Goal: Find specific page/section: Find specific page/section

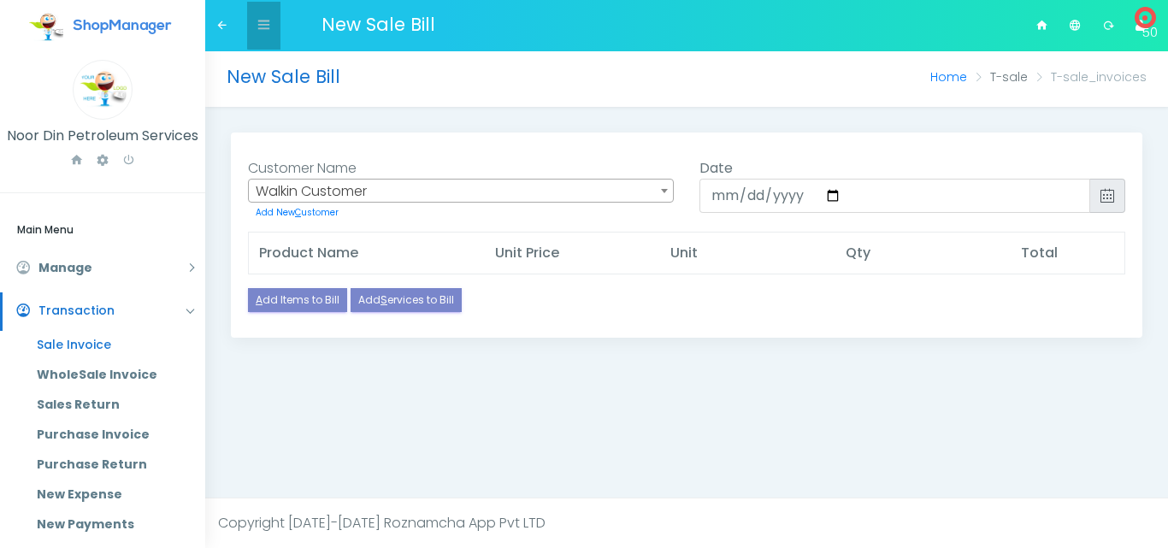
click at [264, 21] on icon at bounding box center [263, 24] width 13 height 13
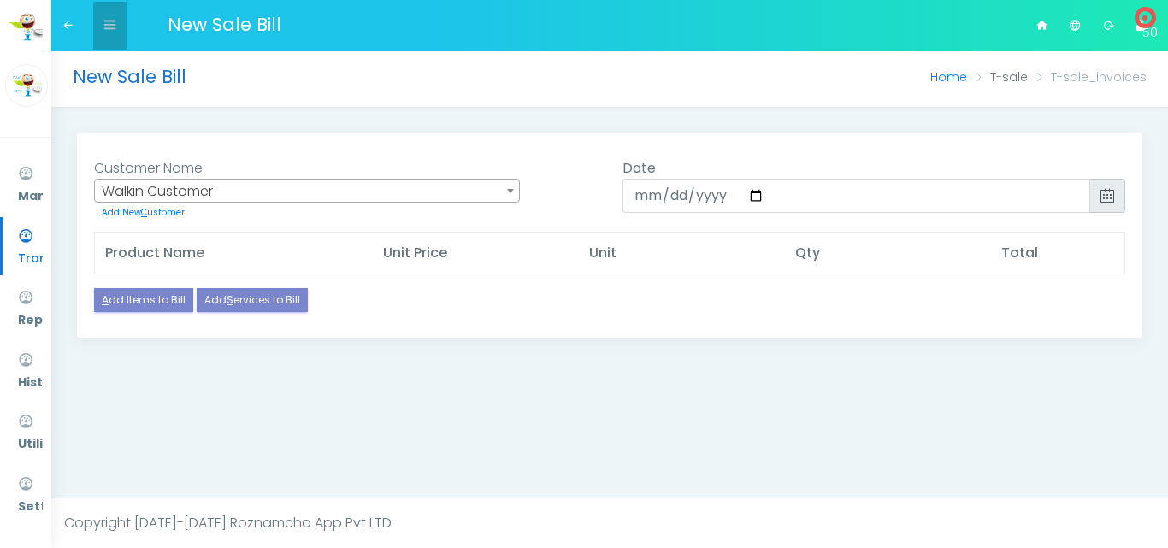
click at [114, 29] on icon at bounding box center [109, 24] width 13 height 13
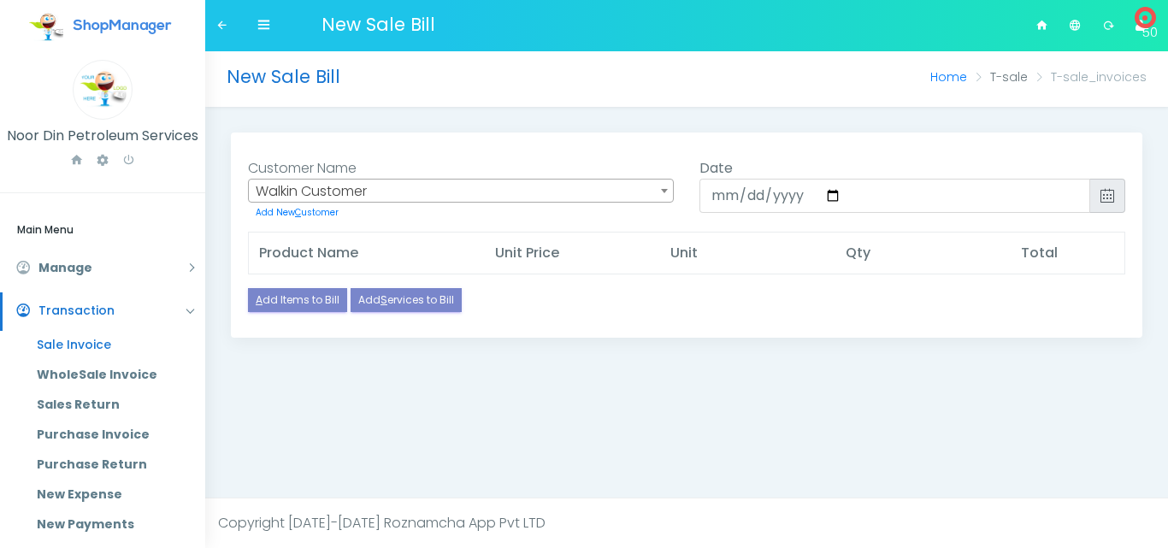
click at [670, 191] on span at bounding box center [664, 190] width 17 height 22
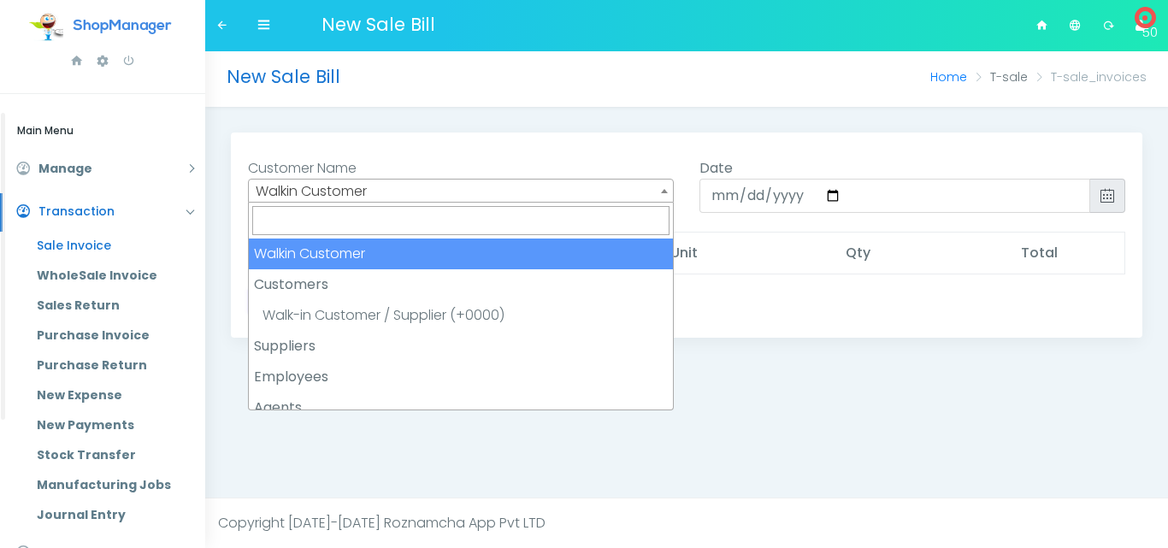
scroll to position [44, 0]
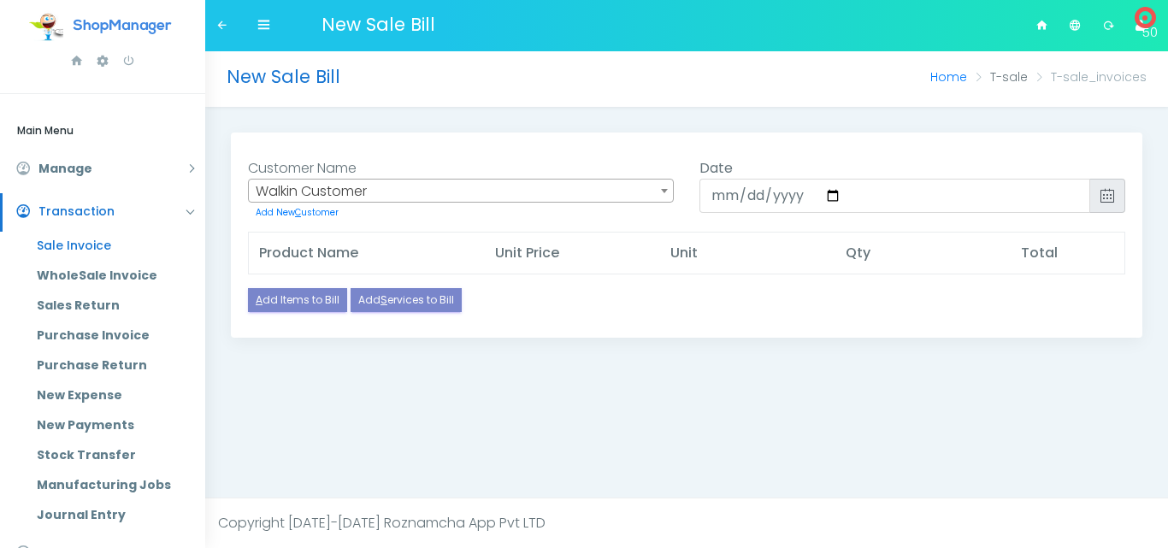
click at [418, 106] on div "New Sale Bill Home T-sale T-sale_invoices" at bounding box center [686, 79] width 962 height 56
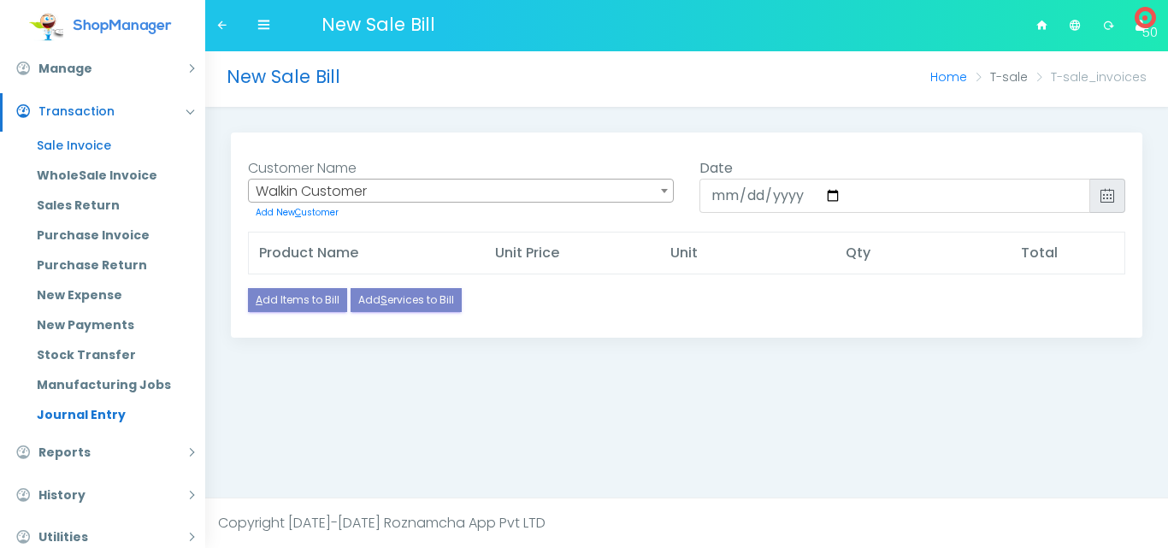
click at [79, 410] on link "Journal Entry" at bounding box center [114, 415] width 181 height 30
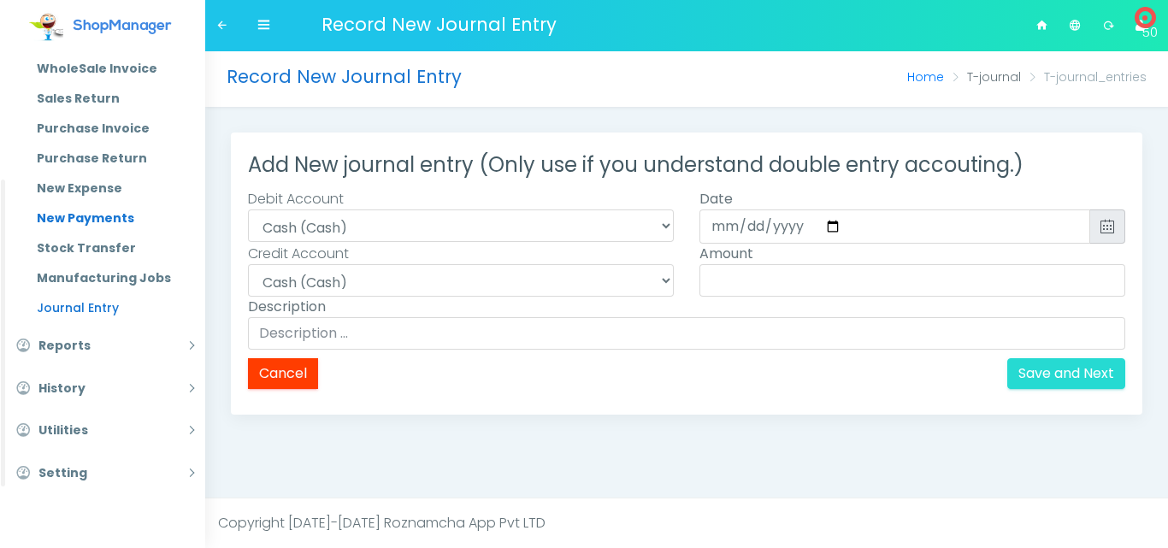
scroll to position [108, 0]
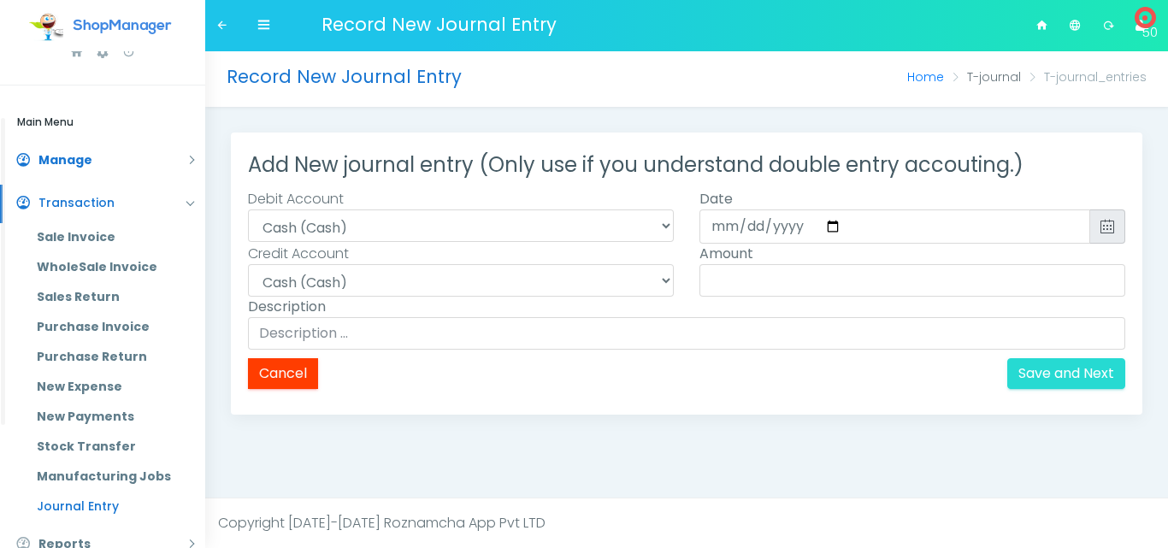
click at [190, 158] on link "Manage" at bounding box center [102, 161] width 205 height 38
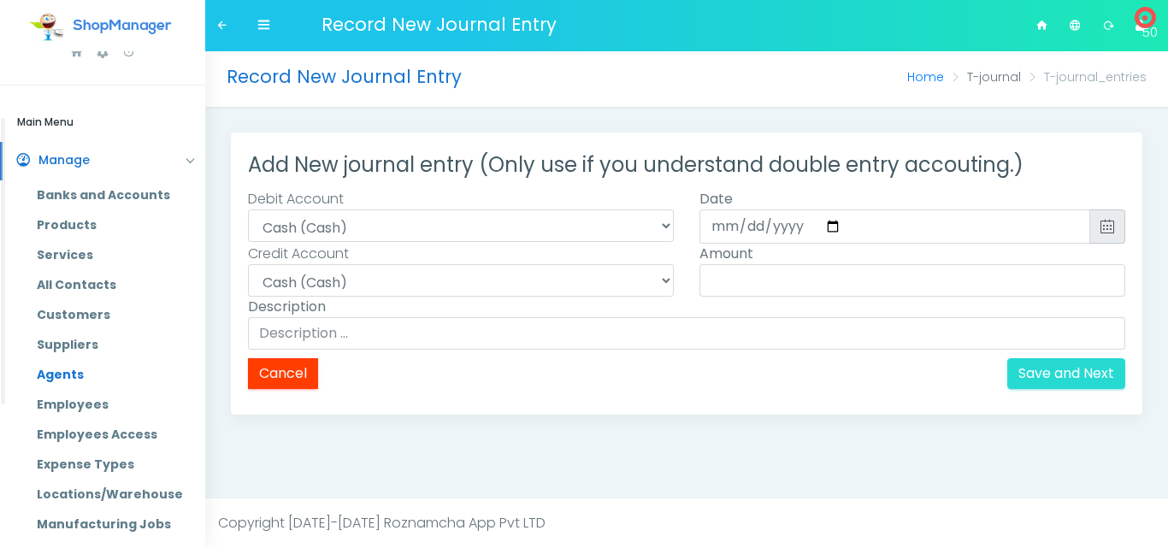
scroll to position [215, 0]
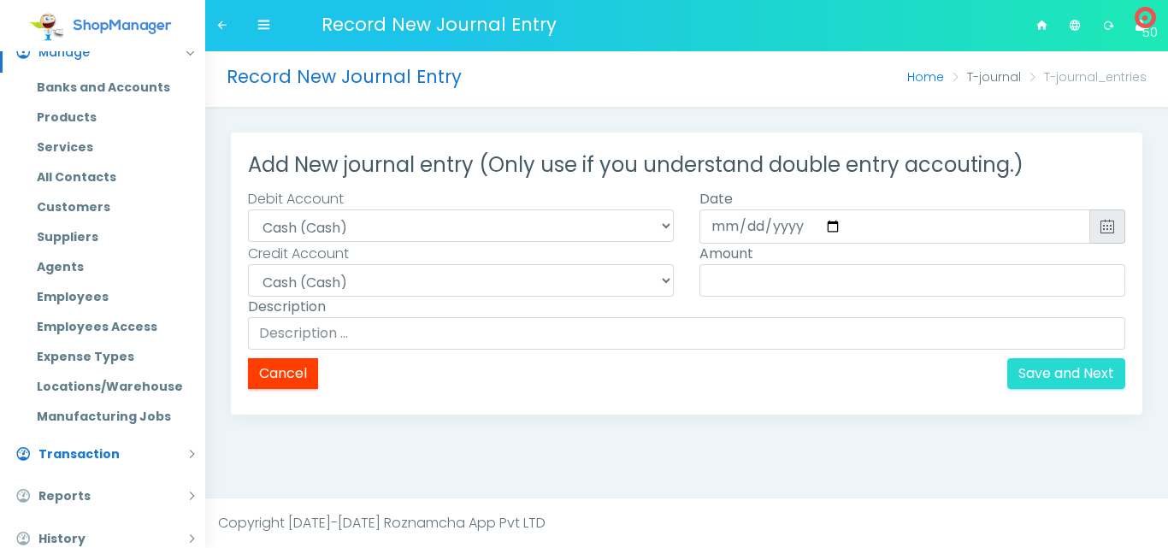
click at [121, 457] on link "Transaction" at bounding box center [102, 455] width 205 height 38
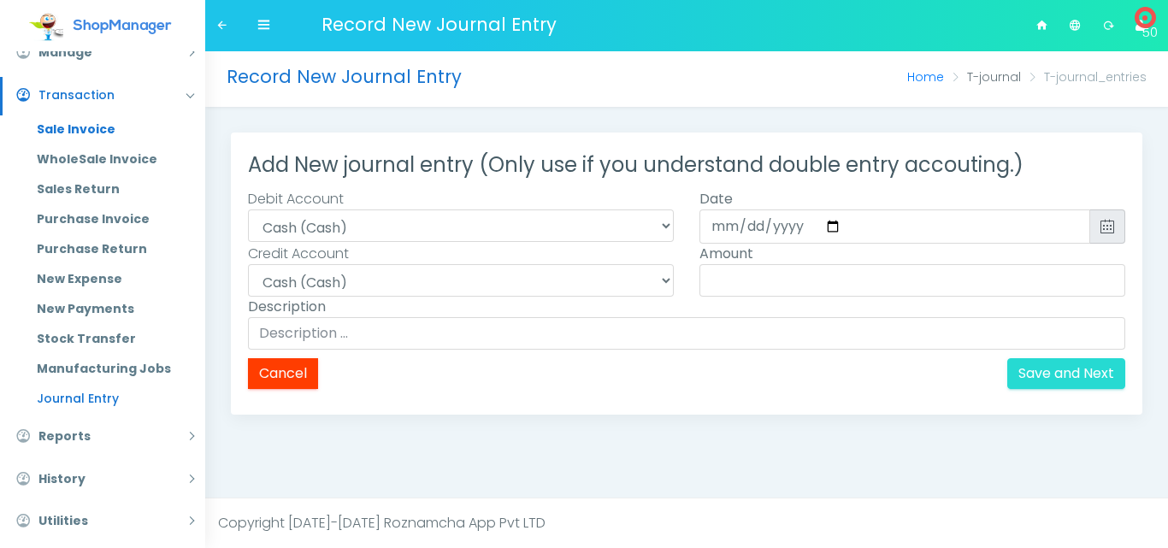
click at [75, 127] on link "Sale Invoice" at bounding box center [114, 130] width 181 height 30
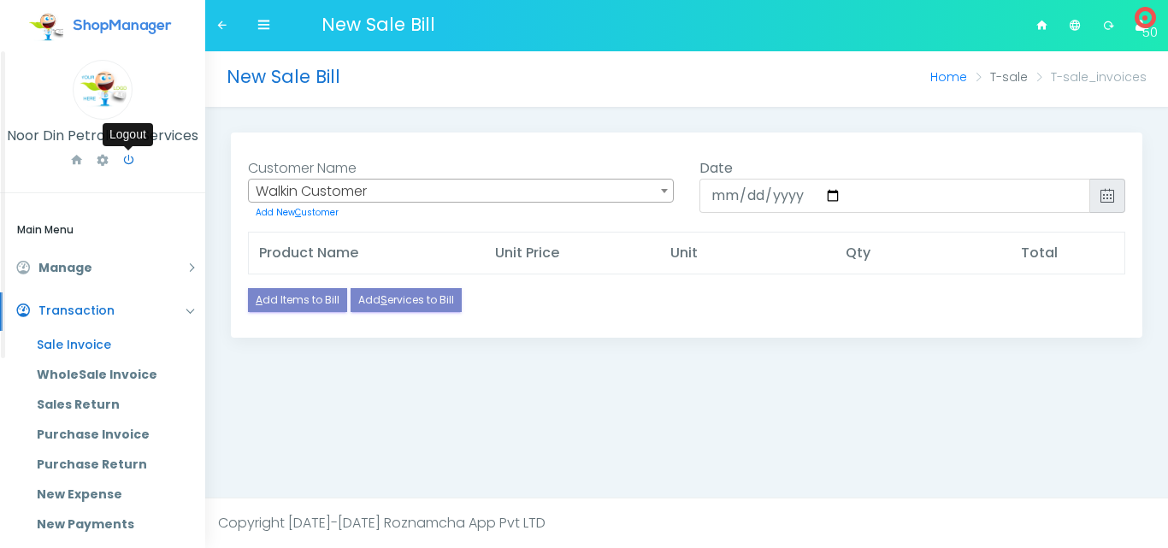
click at [130, 156] on icon at bounding box center [128, 160] width 14 height 20
